Goal: Information Seeking & Learning: Learn about a topic

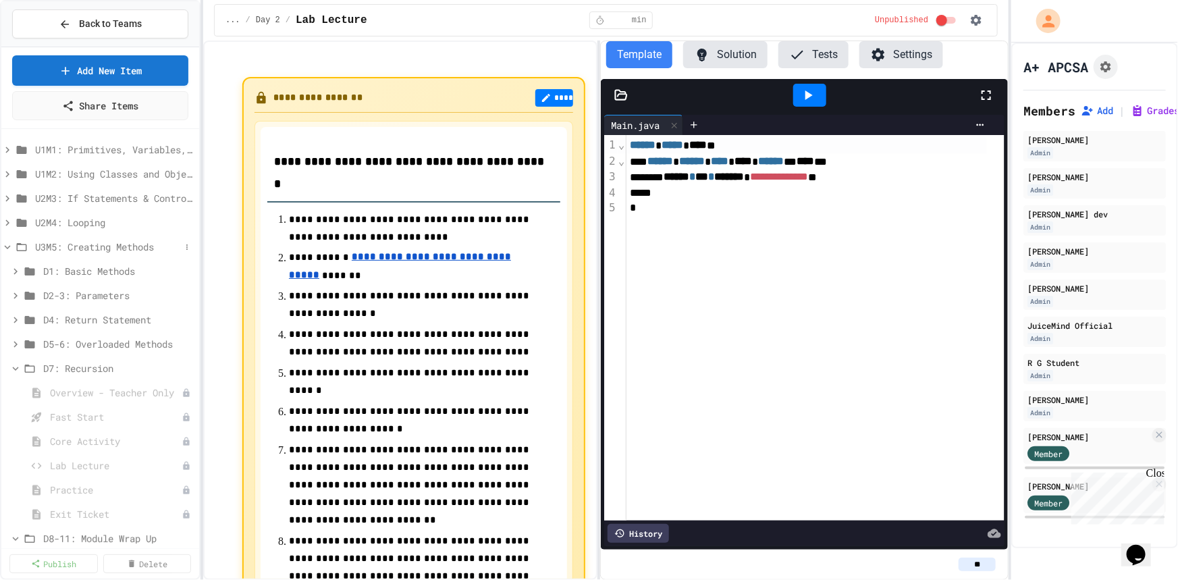
click at [7, 245] on icon at bounding box center [7, 247] width 12 height 12
click at [6, 172] on icon at bounding box center [7, 174] width 12 height 12
click at [72, 318] on span "Activity - Teacher Only" at bounding box center [113, 320] width 110 height 14
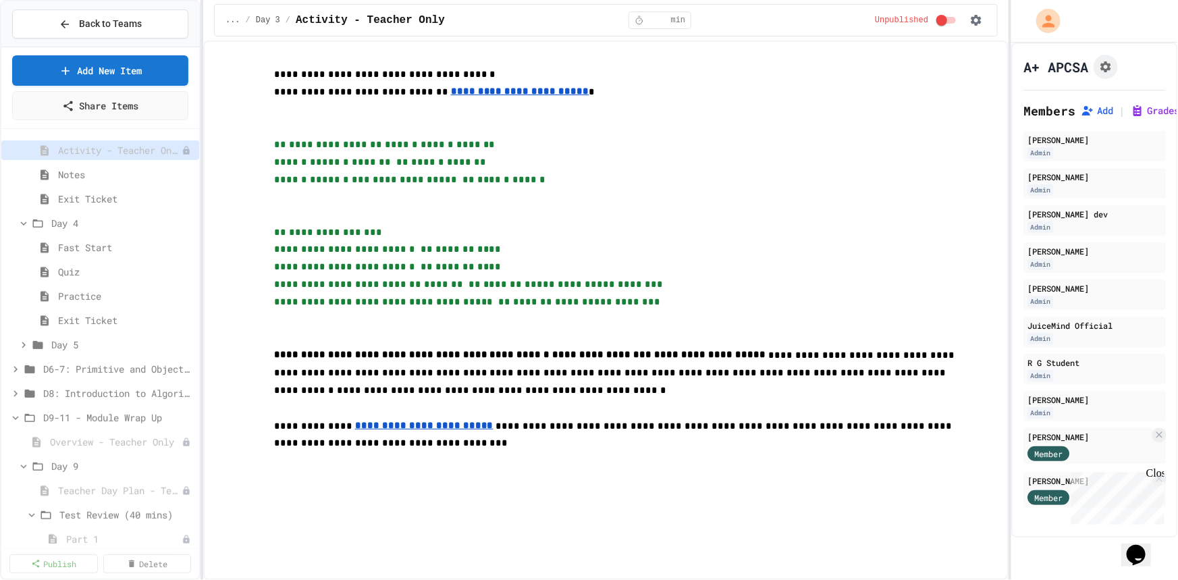
scroll to position [184, 0]
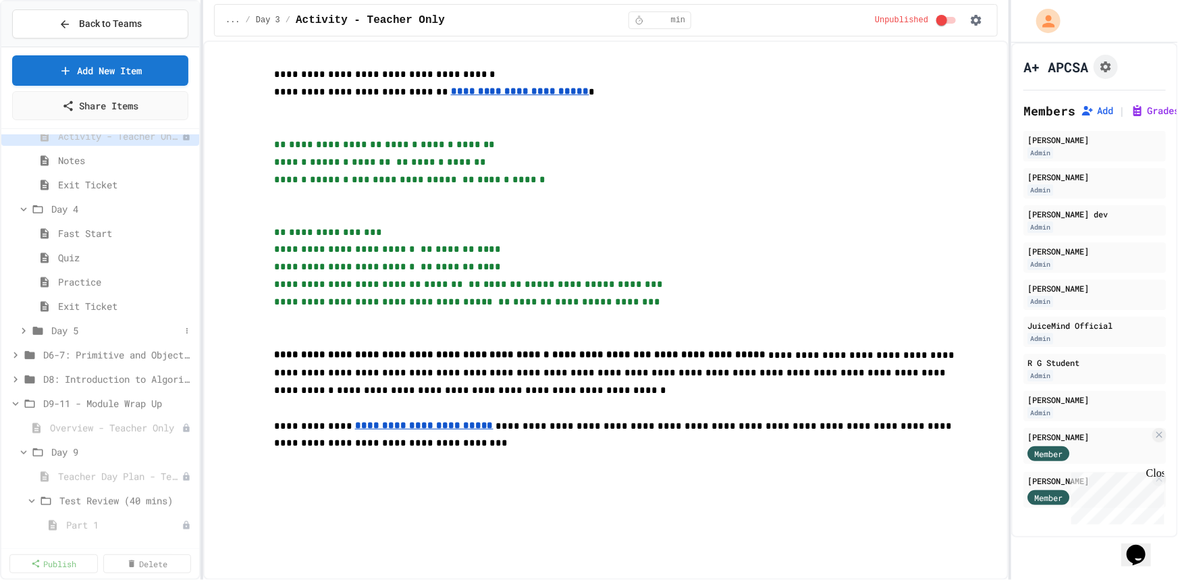
click at [24, 327] on icon at bounding box center [24, 331] width 12 height 12
click at [93, 373] on span "Activity" at bounding box center [113, 379] width 110 height 14
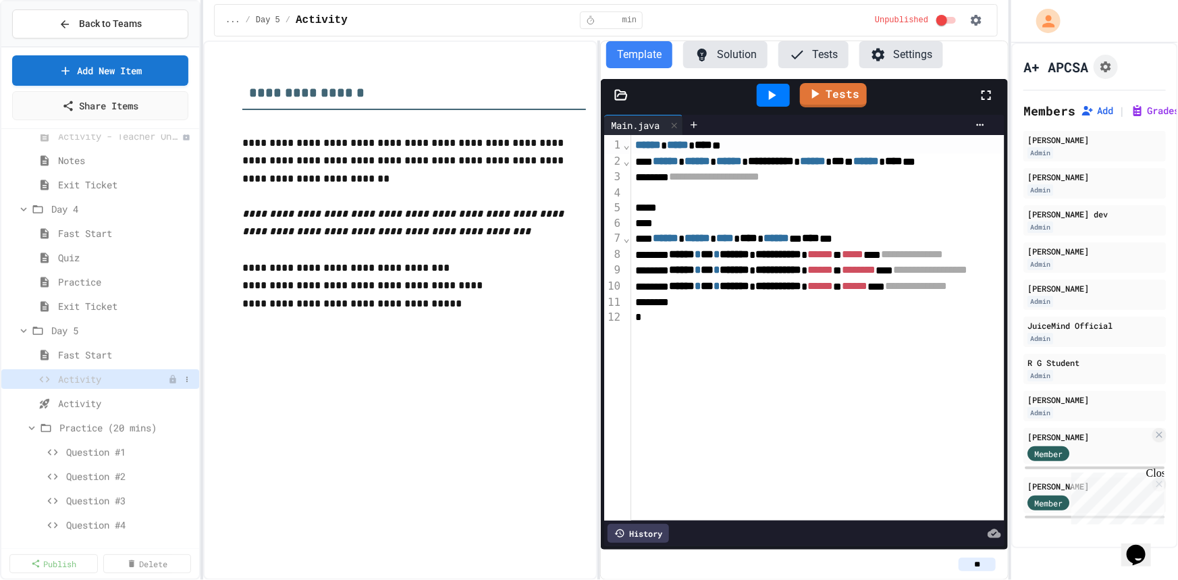
click at [87, 378] on span "Activity" at bounding box center [113, 379] width 110 height 14
click at [98, 404] on span "Activity" at bounding box center [119, 403] width 122 height 14
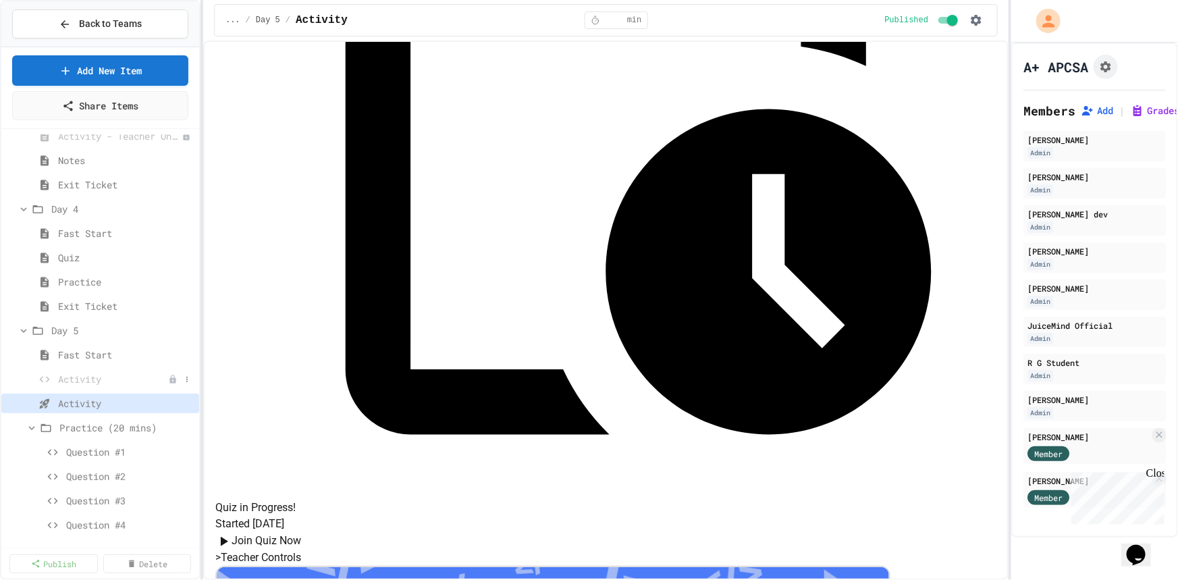
click at [88, 373] on span "Activity" at bounding box center [113, 379] width 110 height 14
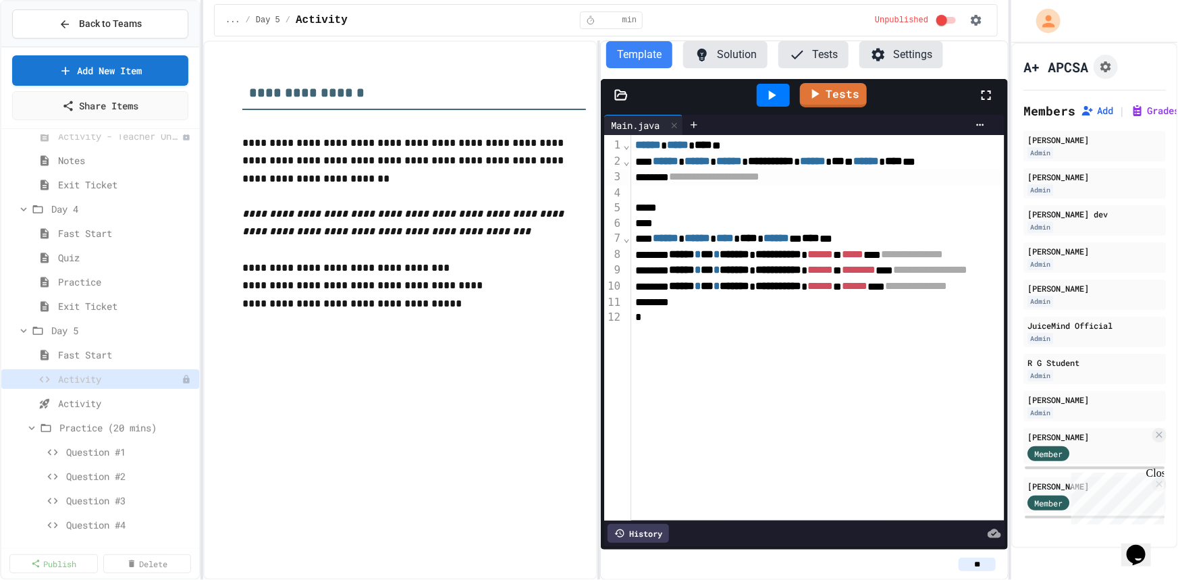
click at [706, 184] on div "**********" at bounding box center [862, 178] width 463 height 16
click at [732, 56] on button "Solution" at bounding box center [725, 54] width 84 height 27
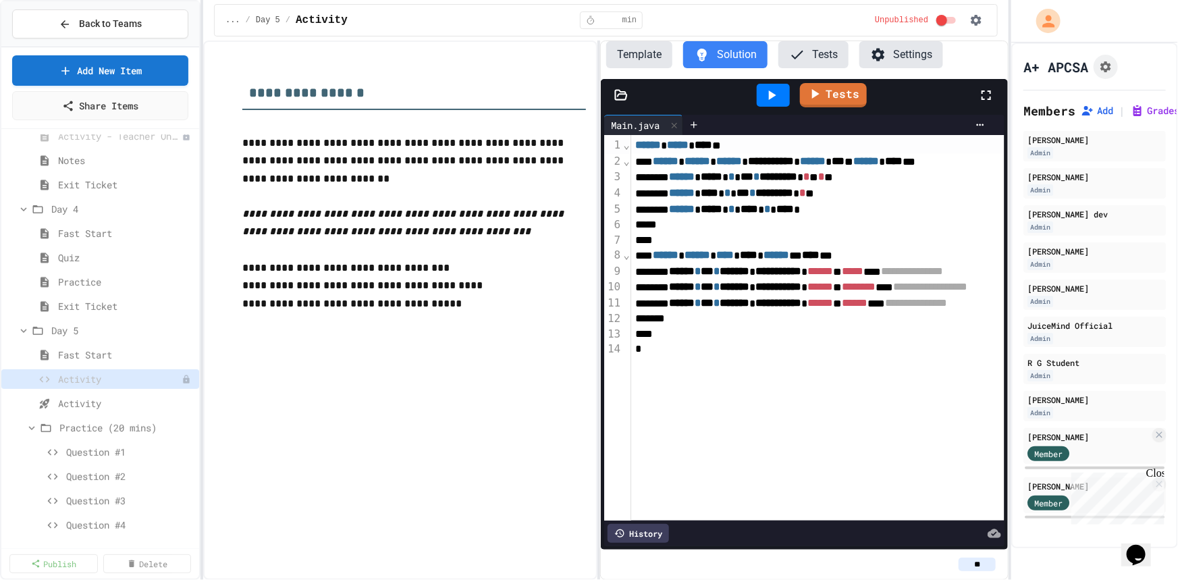
click at [818, 54] on button "Tests" at bounding box center [814, 54] width 70 height 27
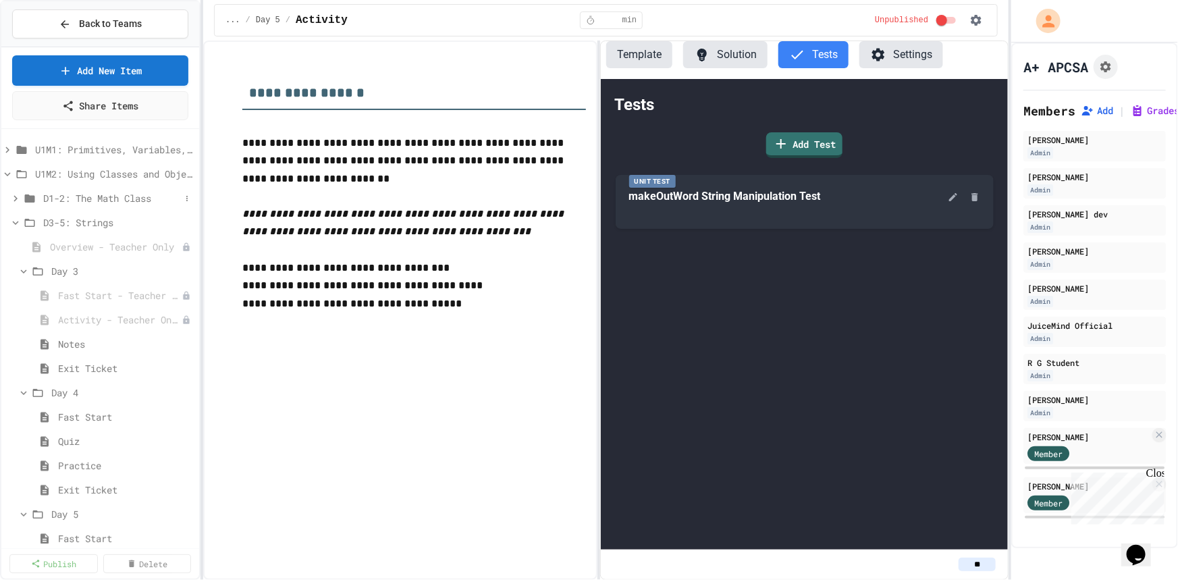
click at [109, 197] on span "D1-2: The Math Class" at bounding box center [111, 198] width 137 height 14
click at [74, 294] on span "Fast Start - Quiz" at bounding box center [119, 295] width 122 height 14
